Goal: Find specific page/section: Find specific page/section

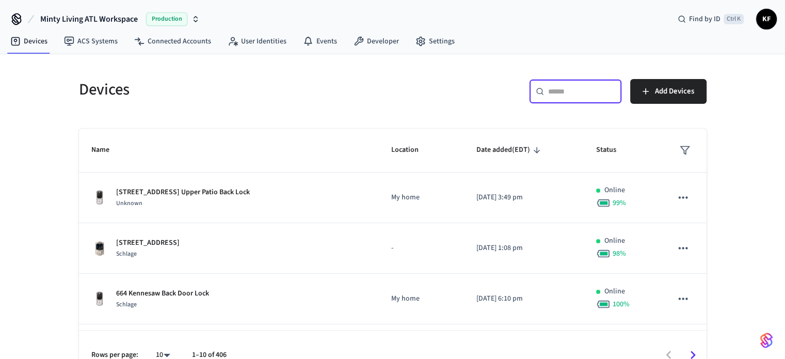
click at [569, 93] on input "text" at bounding box center [581, 91] width 67 height 10
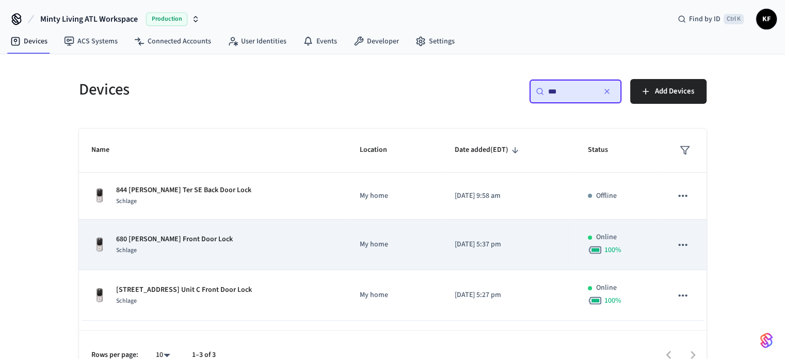
type input "***"
click at [171, 251] on div "Schlage" at bounding box center [174, 250] width 117 height 11
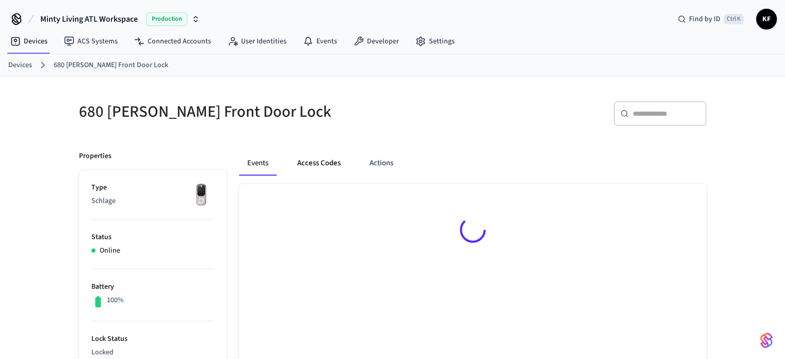
click at [319, 162] on button "Access Codes" at bounding box center [319, 163] width 60 height 25
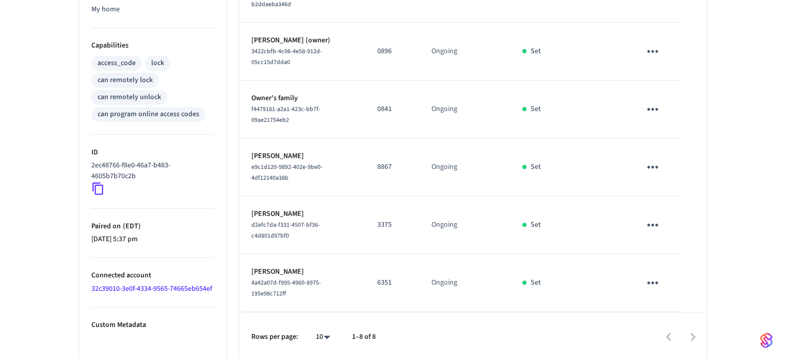
scroll to position [394, 0]
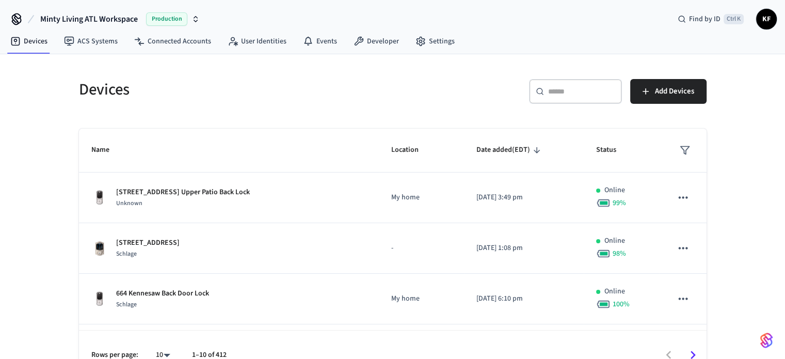
click at [562, 81] on div "​ ​" at bounding box center [575, 91] width 93 height 25
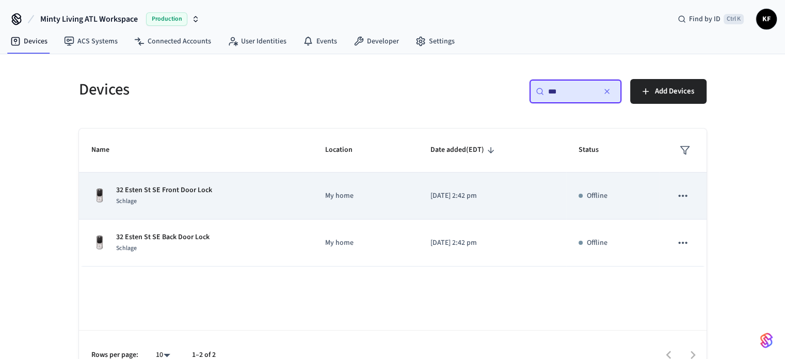
type input "**"
click at [149, 197] on div "Schlage" at bounding box center [164, 201] width 96 height 11
click at [227, 203] on div "32 Esten St SE Front Door Lock Schlage" at bounding box center [196, 196] width 210 height 22
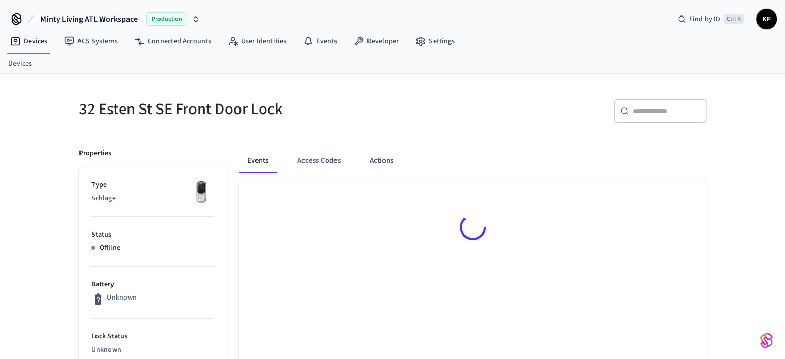
click at [288, 202] on div at bounding box center [473, 229] width 468 height 96
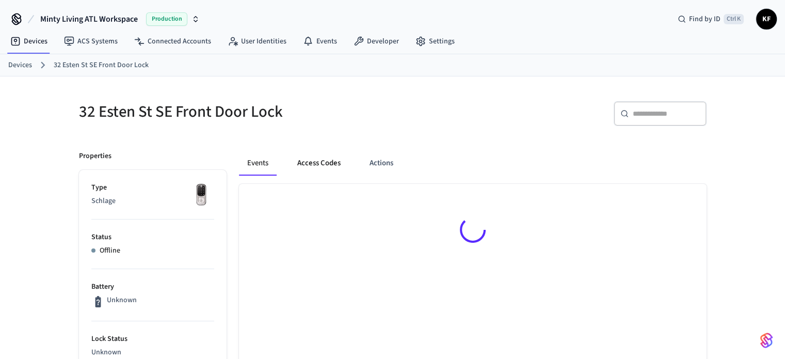
click at [312, 173] on button "Access Codes" at bounding box center [319, 163] width 60 height 25
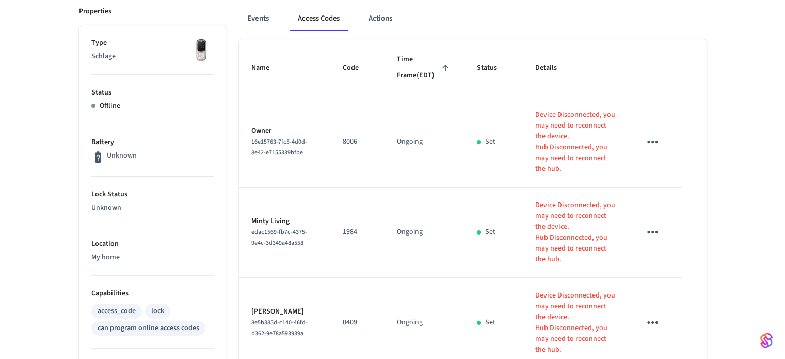
scroll to position [156, 0]
